Goal: Understand process/instructions

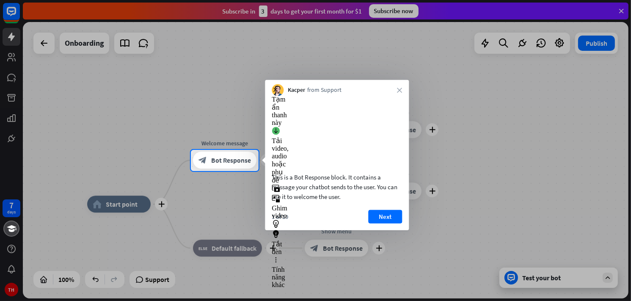
click at [350, 114] on video at bounding box center [337, 132] width 130 height 65
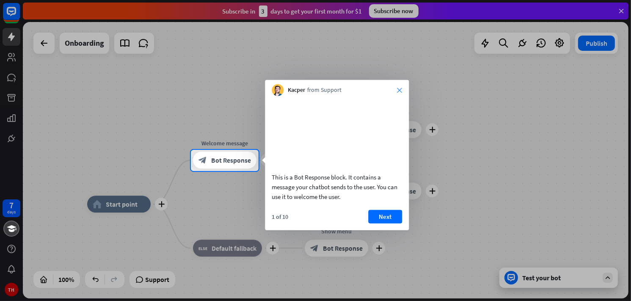
click at [398, 88] on icon "close" at bounding box center [399, 90] width 5 height 5
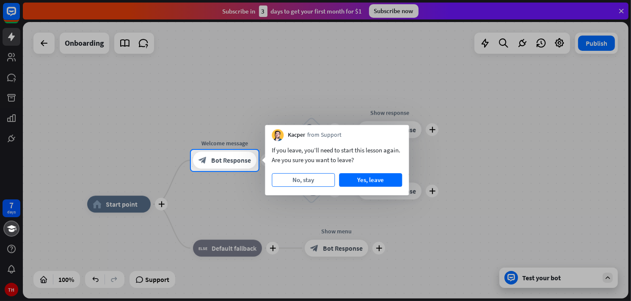
click at [304, 177] on button "No, stay" at bounding box center [303, 180] width 63 height 14
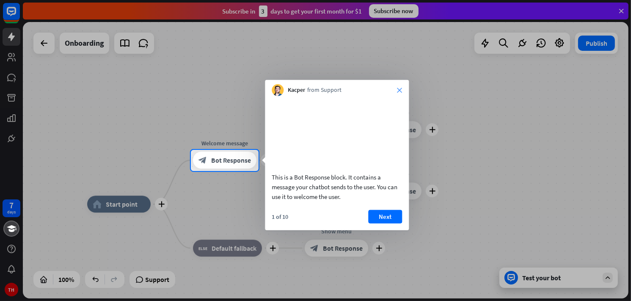
click at [401, 89] on icon "close" at bounding box center [399, 90] width 5 height 5
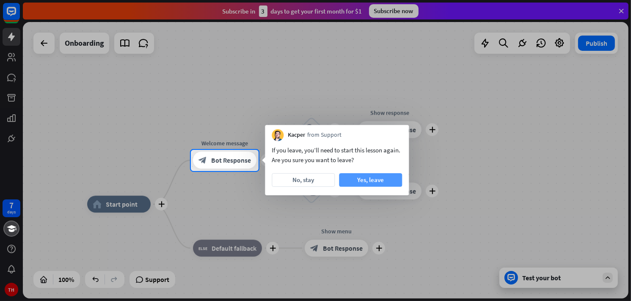
click at [374, 178] on button "Yes, leave" at bounding box center [370, 180] width 63 height 14
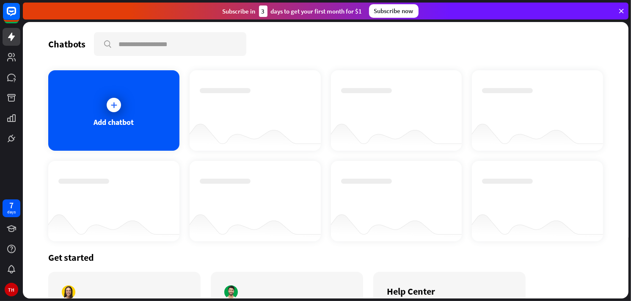
click at [237, 12] on div "Subscribe [DATE] to get your first month for $1" at bounding box center [293, 11] width 140 height 11
click at [295, 10] on div "Subscribe [DATE] to get your first month for $1" at bounding box center [293, 11] width 140 height 11
click at [261, 102] on div at bounding box center [255, 103] width 111 height 30
click at [398, 83] on div at bounding box center [396, 110] width 131 height 80
click at [278, 101] on div at bounding box center [255, 103] width 111 height 30
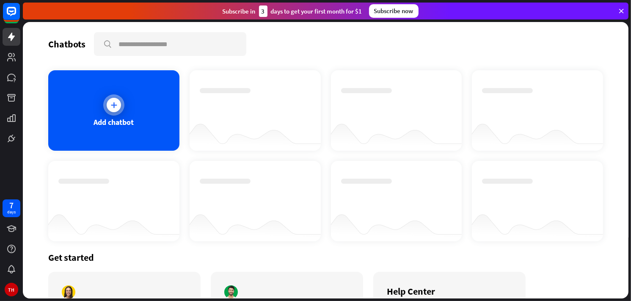
click at [157, 106] on div "Add chatbot" at bounding box center [113, 110] width 131 height 80
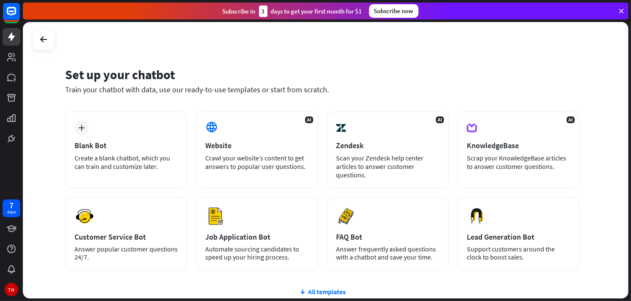
click at [322, 17] on div "Subscribe [DATE] to get your first month for $1" at bounding box center [293, 11] width 140 height 11
click at [40, 39] on icon at bounding box center [44, 39] width 10 height 10
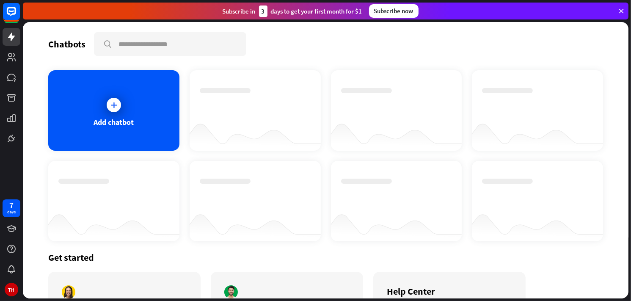
scroll to position [76, 0]
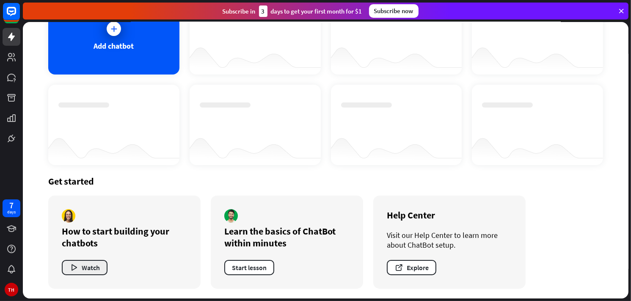
click at [93, 267] on button "Watch" at bounding box center [85, 267] width 46 height 15
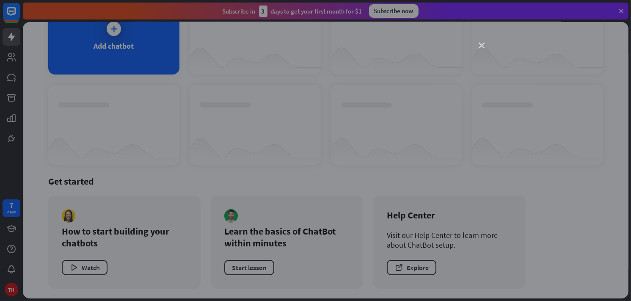
click at [481, 44] on icon "close" at bounding box center [482, 46] width 6 height 6
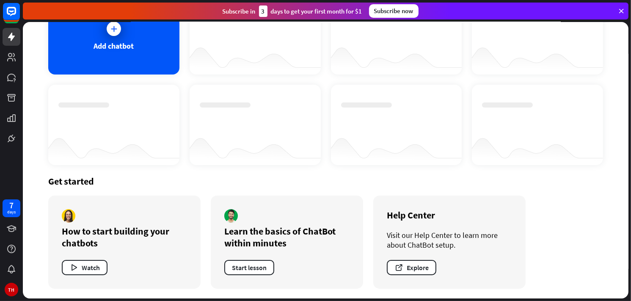
scroll to position [0, 0]
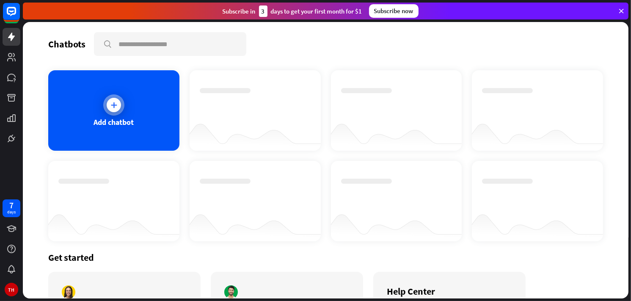
click at [118, 106] on div at bounding box center [114, 105] width 14 height 14
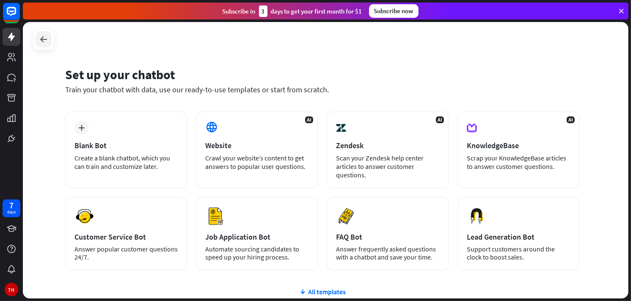
click at [50, 42] on div at bounding box center [44, 39] width 16 height 16
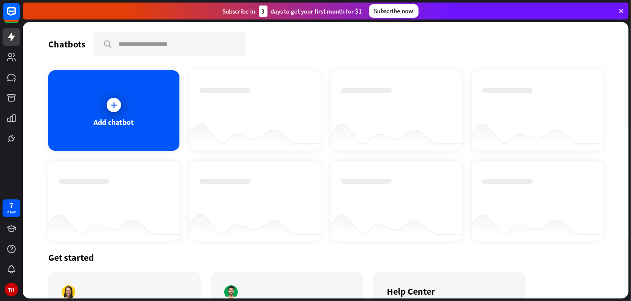
click at [330, 8] on div "Subscribe [DATE] to get your first month for $1" at bounding box center [293, 11] width 140 height 11
click at [264, 11] on div "3" at bounding box center [263, 11] width 8 height 11
drag, startPoint x: 340, startPoint y: 83, endPoint x: 340, endPoint y: 72, distance: 10.2
click at [340, 72] on div at bounding box center [396, 110] width 131 height 80
